Goal: Transaction & Acquisition: Purchase product/service

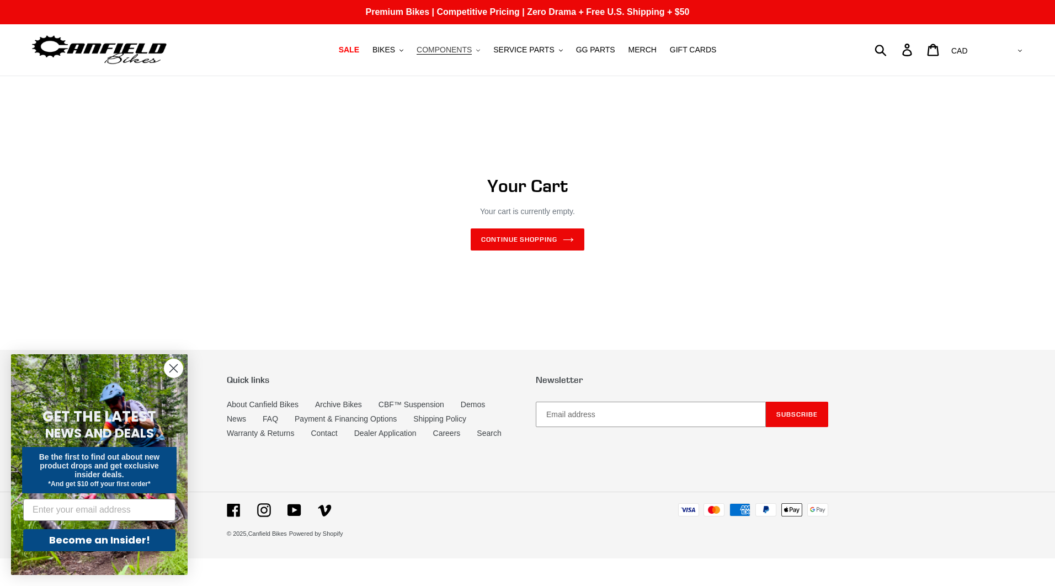
click at [457, 50] on span "COMPONENTS" at bounding box center [444, 49] width 55 height 9
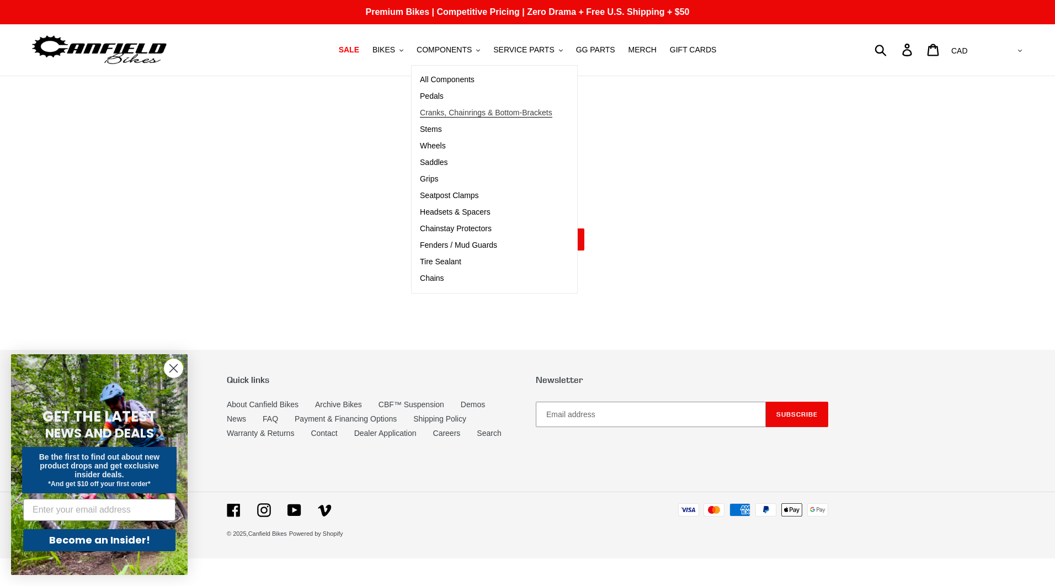
click at [466, 109] on span "Cranks, Chainrings & Bottom-Brackets" at bounding box center [486, 112] width 132 height 9
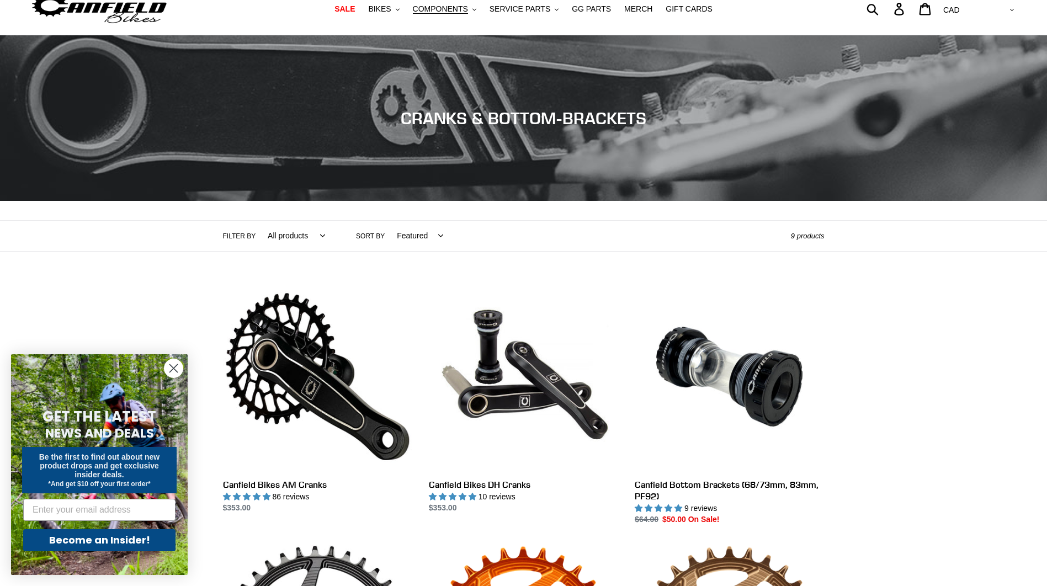
scroll to position [73, 0]
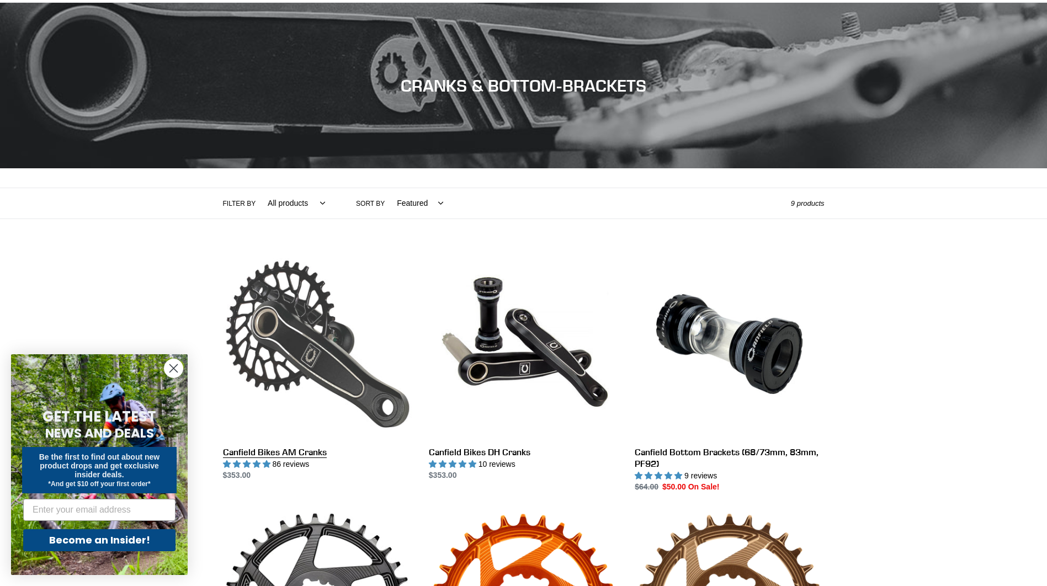
click at [286, 342] on link "Canfield Bikes AM Cranks" at bounding box center [317, 366] width 189 height 232
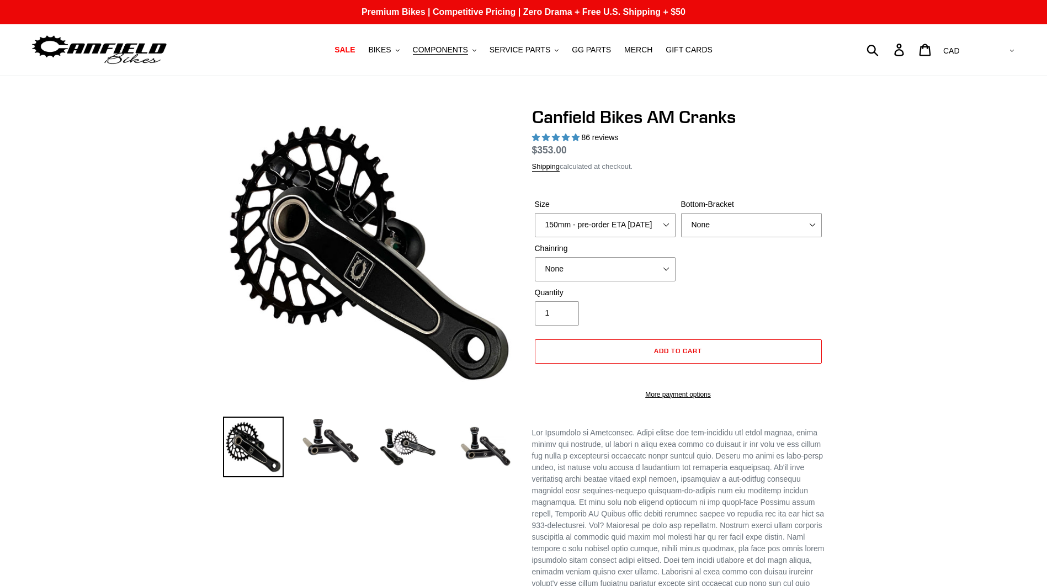
select select "highest-rating"
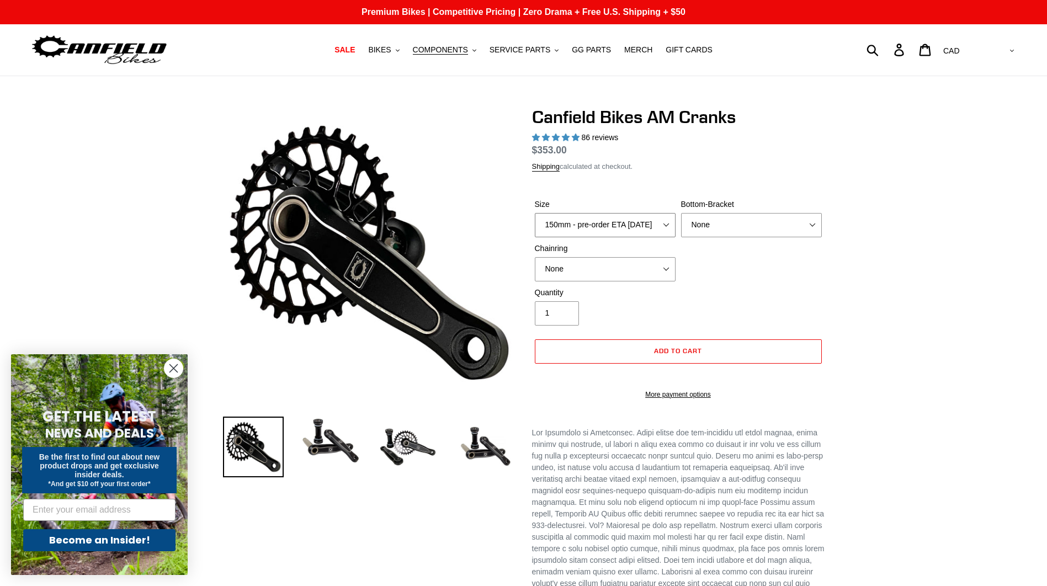
click at [673, 229] on select "150mm - pre-order ETA [DATE] 155mm - pre-order ETA [DATE] 160mm - pre-order ETA…" at bounding box center [605, 225] width 141 height 24
select select "160mm - pre-order ETA [DATE]"
click at [535, 213] on select "150mm - pre-order ETA [DATE] 155mm - pre-order ETA [DATE] 160mm - pre-order ETA…" at bounding box center [605, 225] width 141 height 24
click at [749, 222] on select "None BSA Threaded 68/73mm Press Fit PF92" at bounding box center [751, 225] width 141 height 24
select select "BSA Threaded 68/73mm"
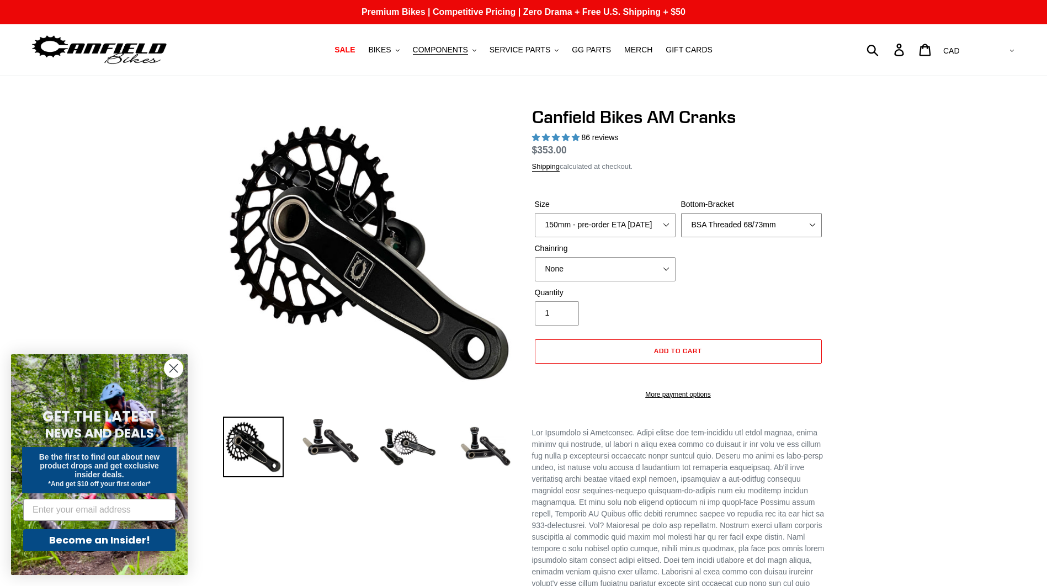
click at [681, 213] on select "None BSA Threaded 68/73mm Press Fit PF92" at bounding box center [751, 225] width 141 height 24
click at [173, 365] on circle "Close dialog" at bounding box center [173, 368] width 18 height 18
